Goal: Information Seeking & Learning: Learn about a topic

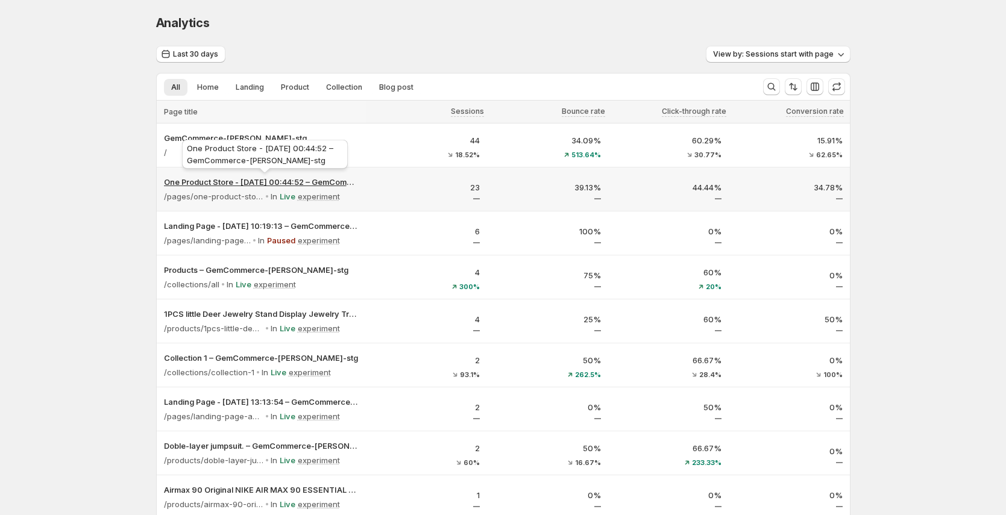
click at [268, 176] on p "One Product Store - Sep 7, 00:44:52 – GemCommerce-sandy-stg" at bounding box center [261, 182] width 195 height 12
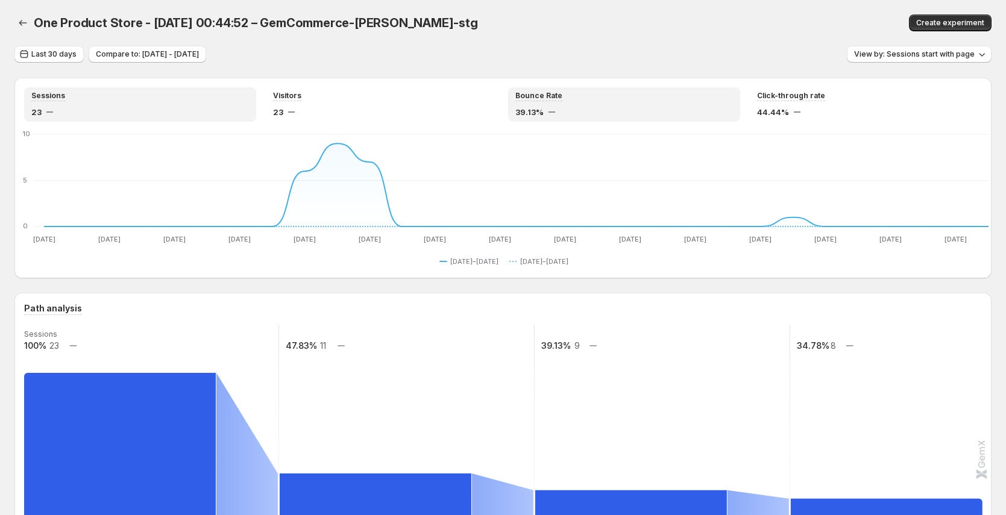
click at [548, 106] on div "39.13%" at bounding box center [624, 112] width 218 height 12
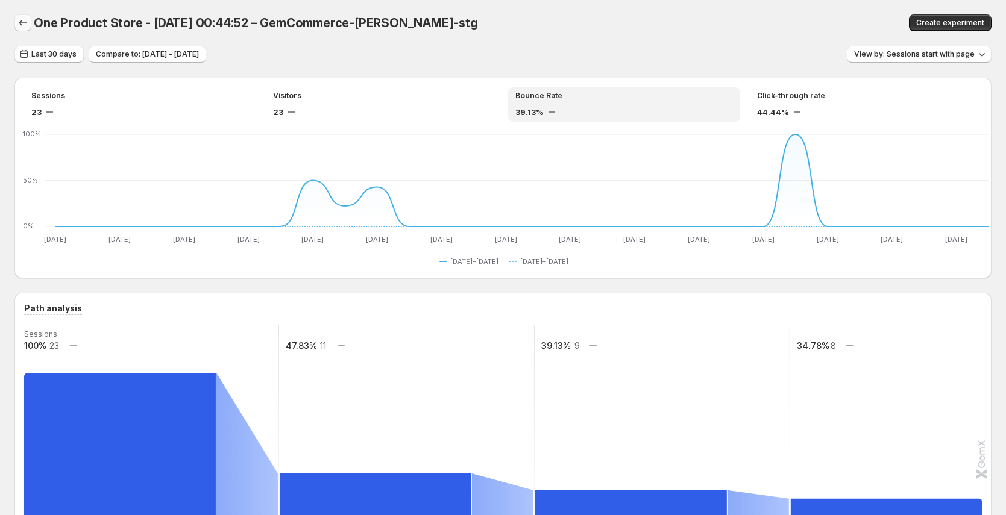
click at [21, 26] on icon "button" at bounding box center [23, 23] width 12 height 12
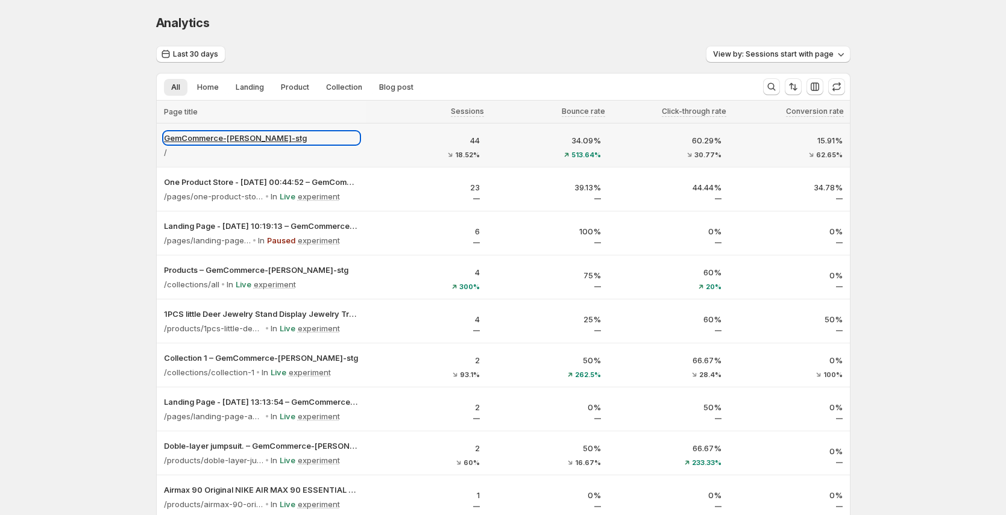
click at [202, 133] on p "GemCommerce-[PERSON_NAME]-stg" at bounding box center [261, 138] width 195 height 12
click at [167, 152] on p "/" at bounding box center [165, 152] width 3 height 12
click at [213, 139] on p "GemCommerce-[PERSON_NAME]-stg" at bounding box center [261, 138] width 195 height 12
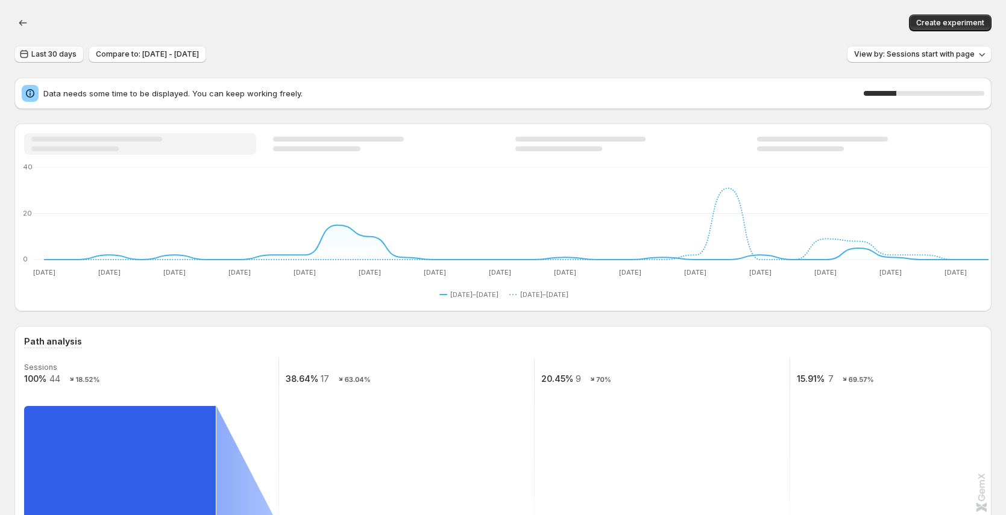
click at [41, 53] on span "Last 30 days" at bounding box center [53, 54] width 45 height 10
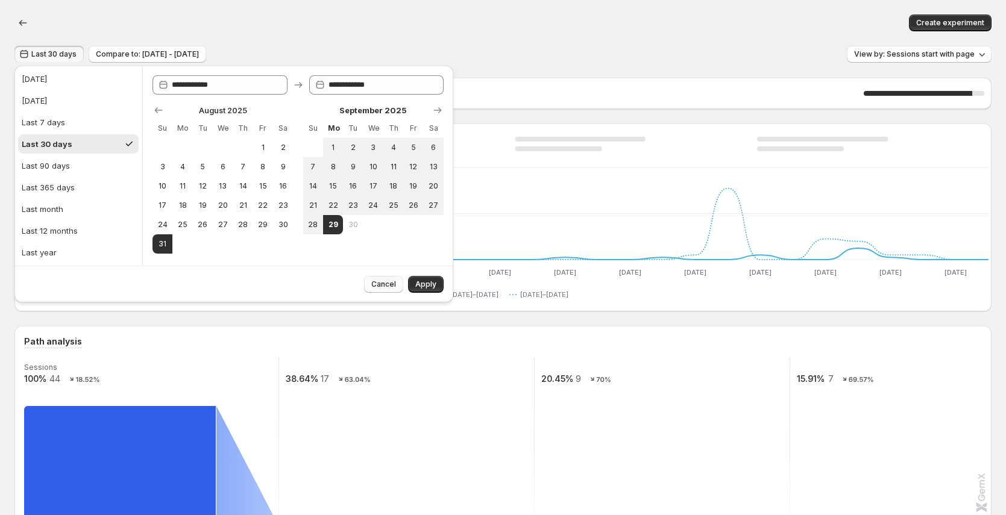
click at [374, 283] on span "Cancel" at bounding box center [383, 285] width 25 height 10
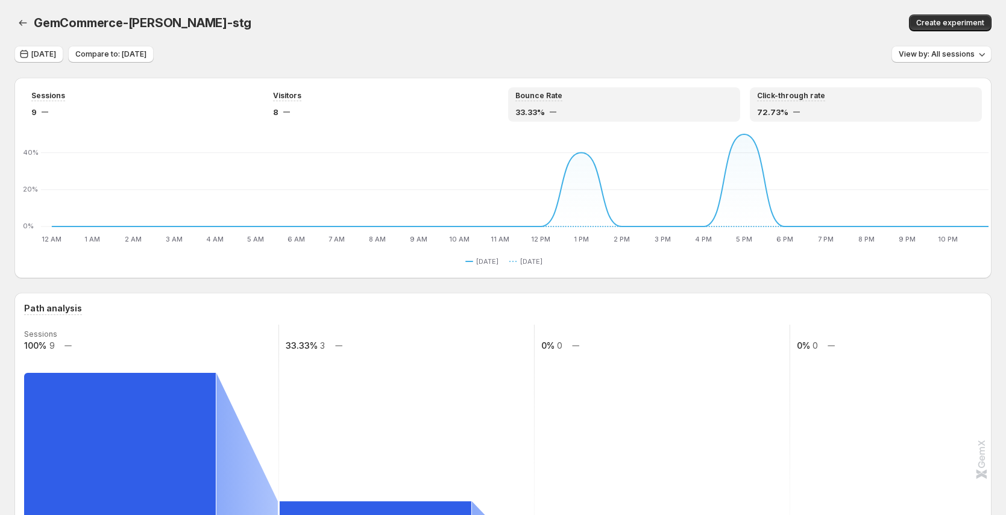
click at [803, 103] on div "Click-through rate 72.73%" at bounding box center [866, 104] width 218 height 27
click at [589, 108] on div "33.33%" at bounding box center [624, 112] width 218 height 12
click at [783, 102] on div "Click-through rate 72.73%" at bounding box center [866, 104] width 218 height 27
click at [592, 101] on div "Bounce Rate 33.33%" at bounding box center [624, 104] width 218 height 27
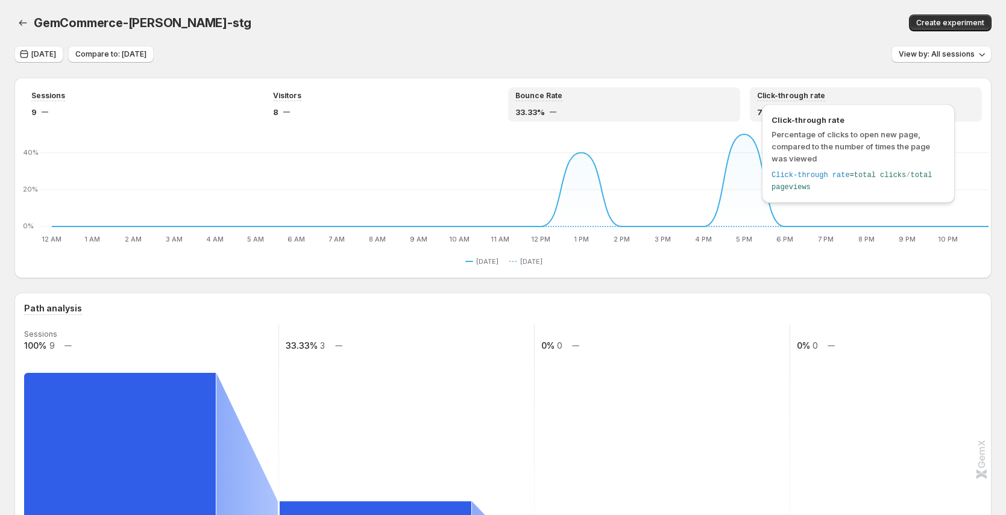
click at [808, 91] on span "Click-through rate" at bounding box center [791, 96] width 68 height 10
